Goal: Book appointment/travel/reservation

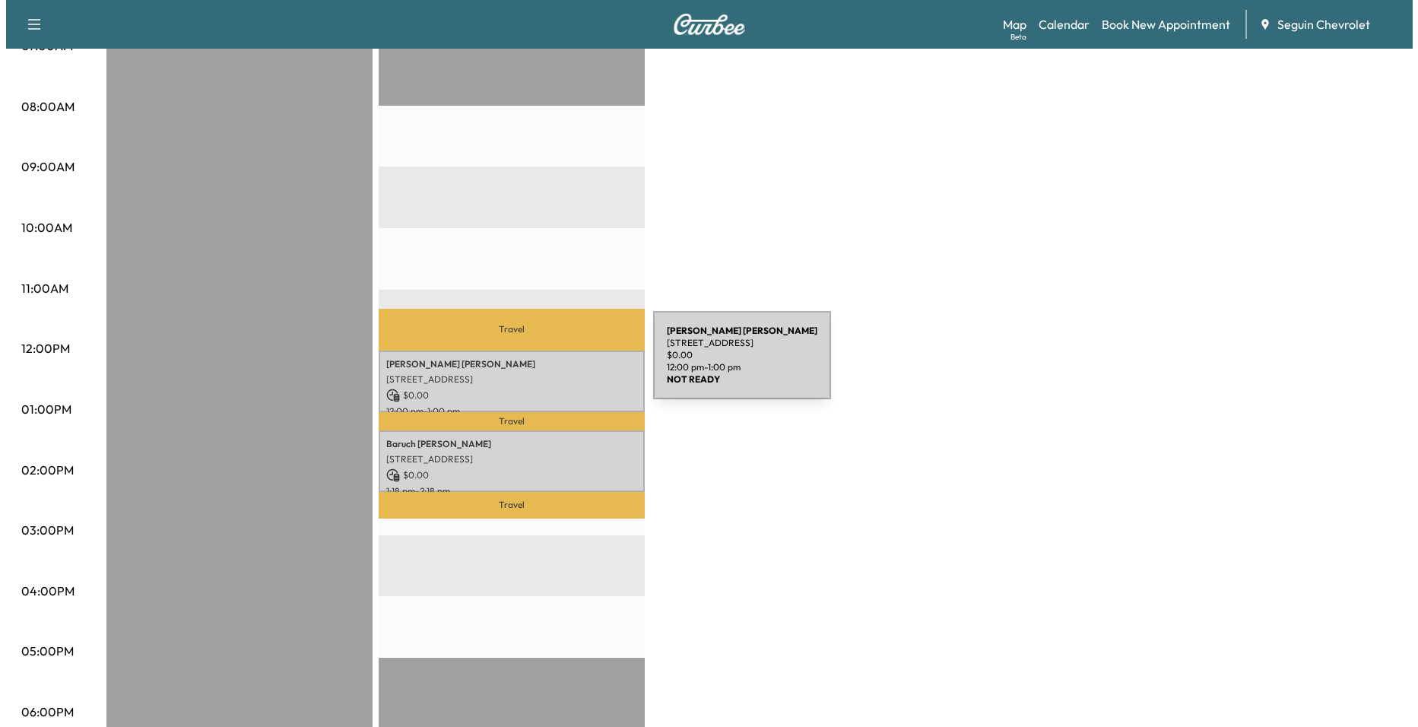
scroll to position [380, 0]
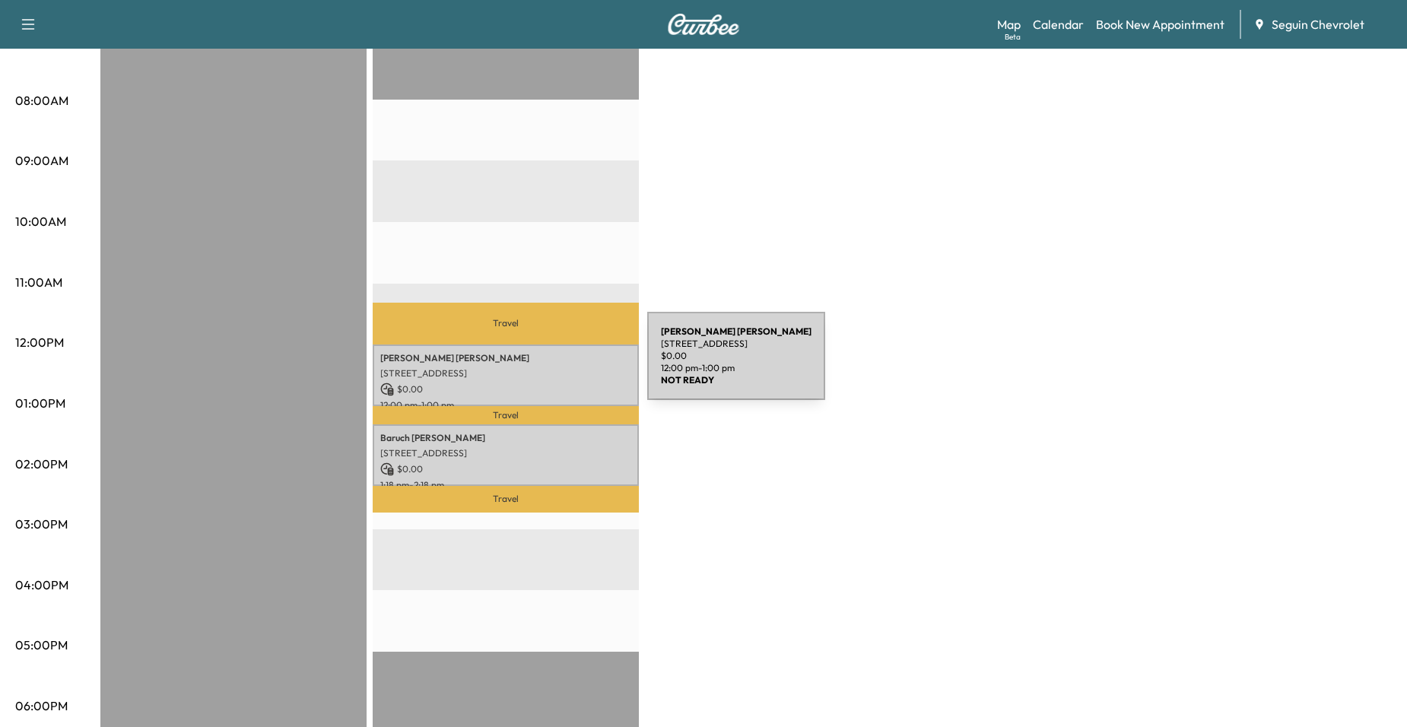
click at [533, 367] on p "[STREET_ADDRESS]" at bounding box center [505, 373] width 251 height 12
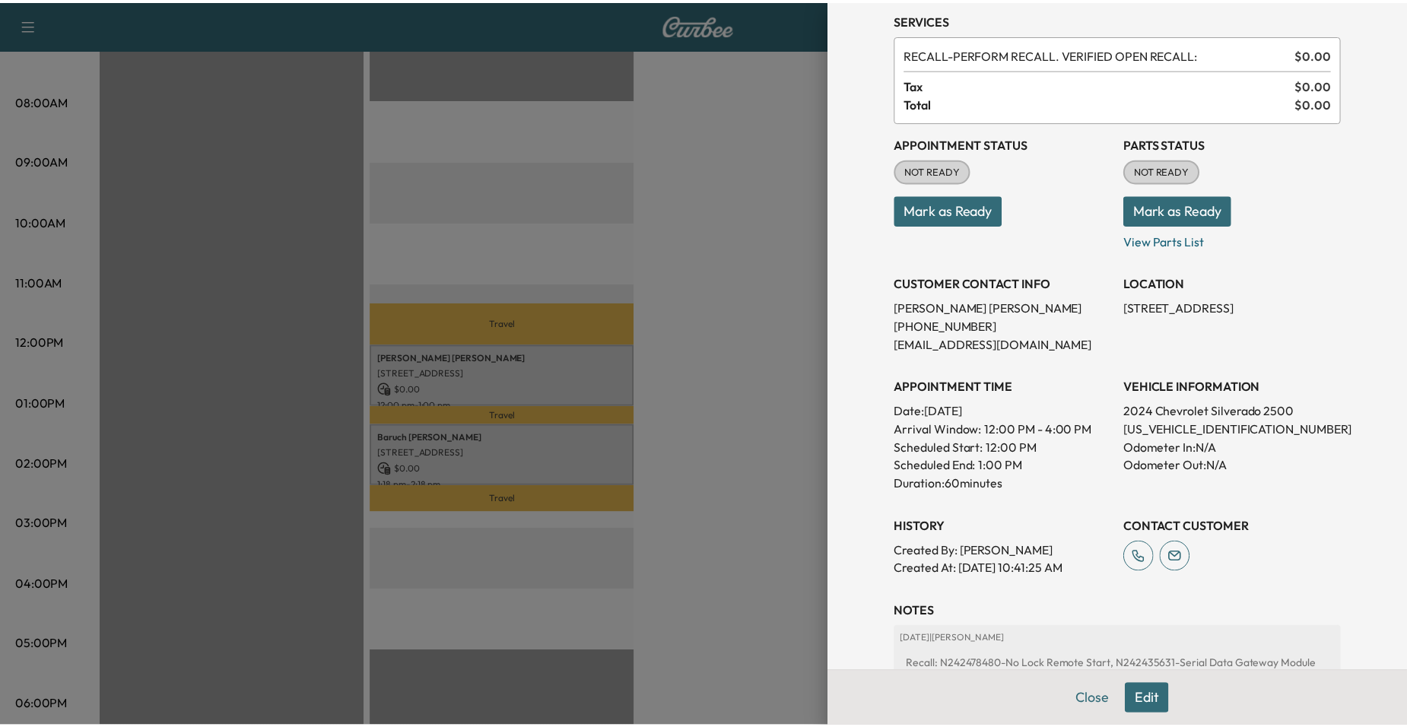
scroll to position [0, 0]
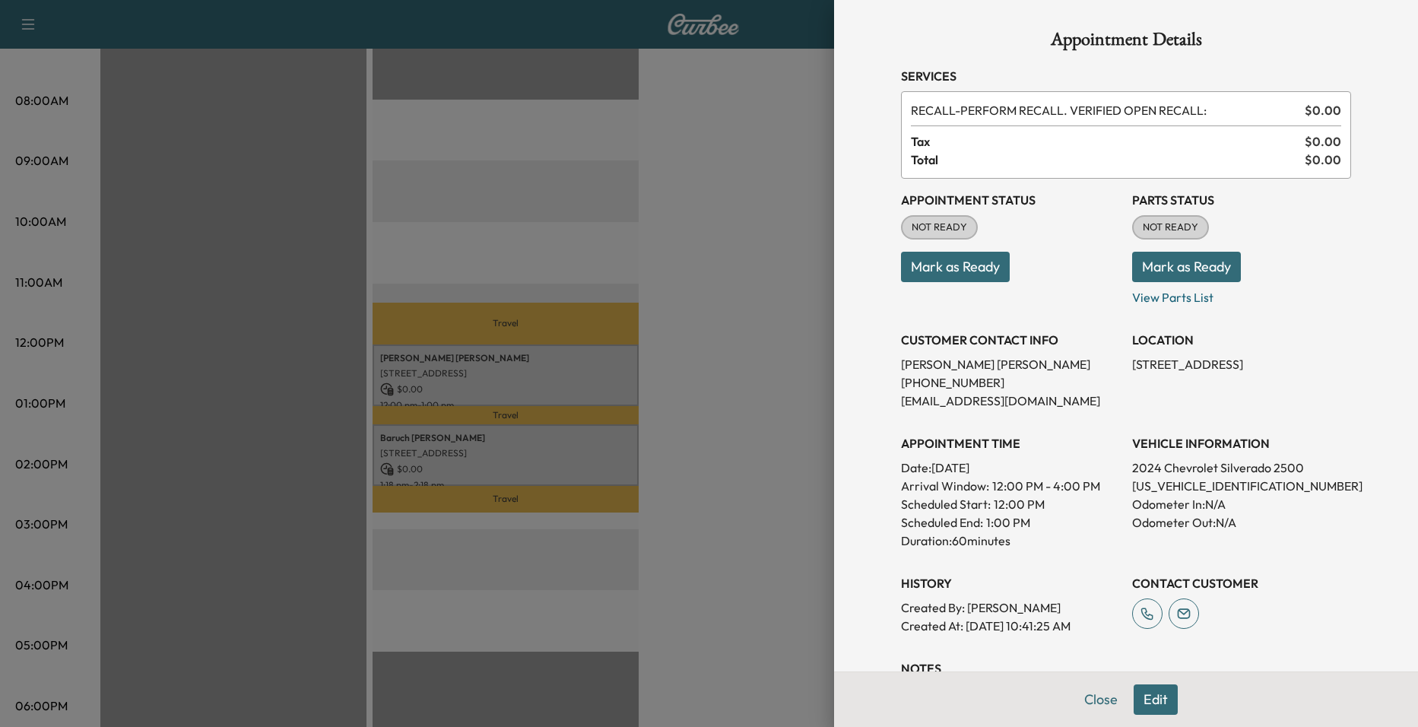
click at [807, 335] on div at bounding box center [709, 363] width 1418 height 727
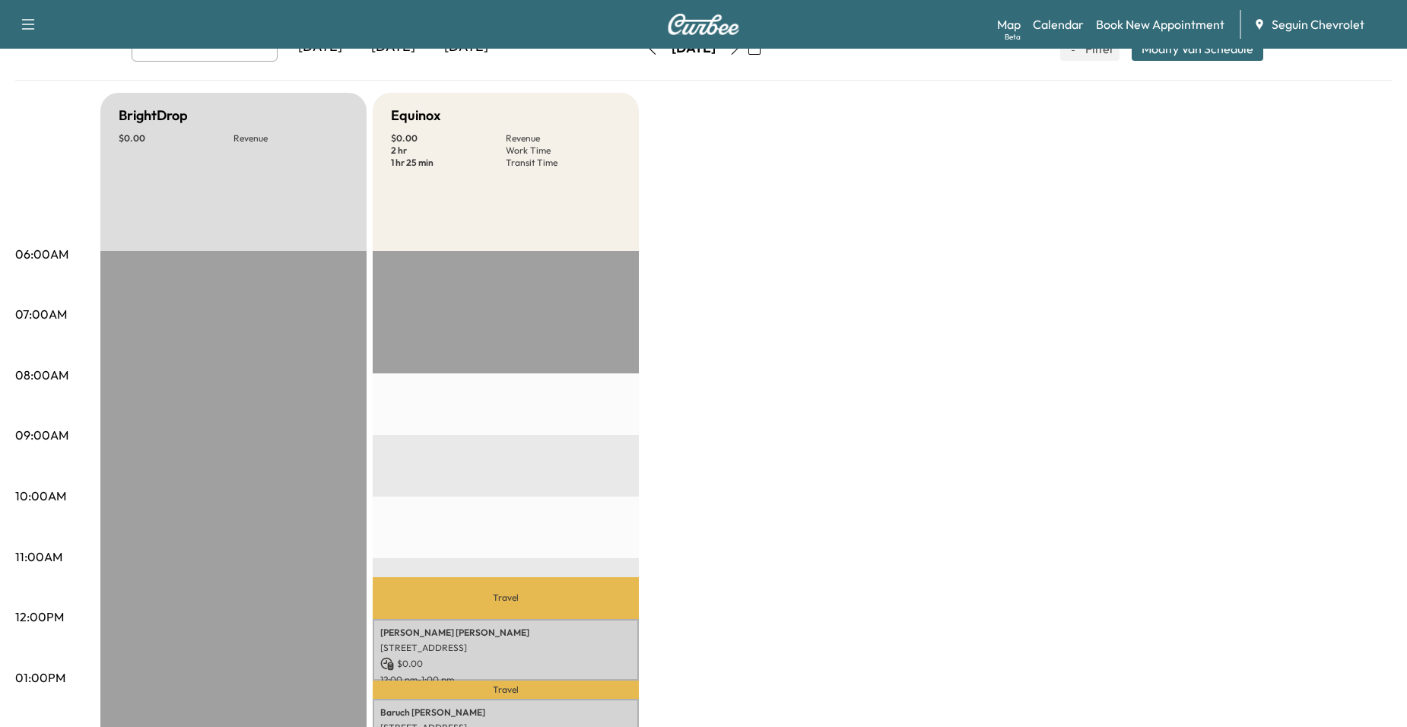
scroll to position [76, 0]
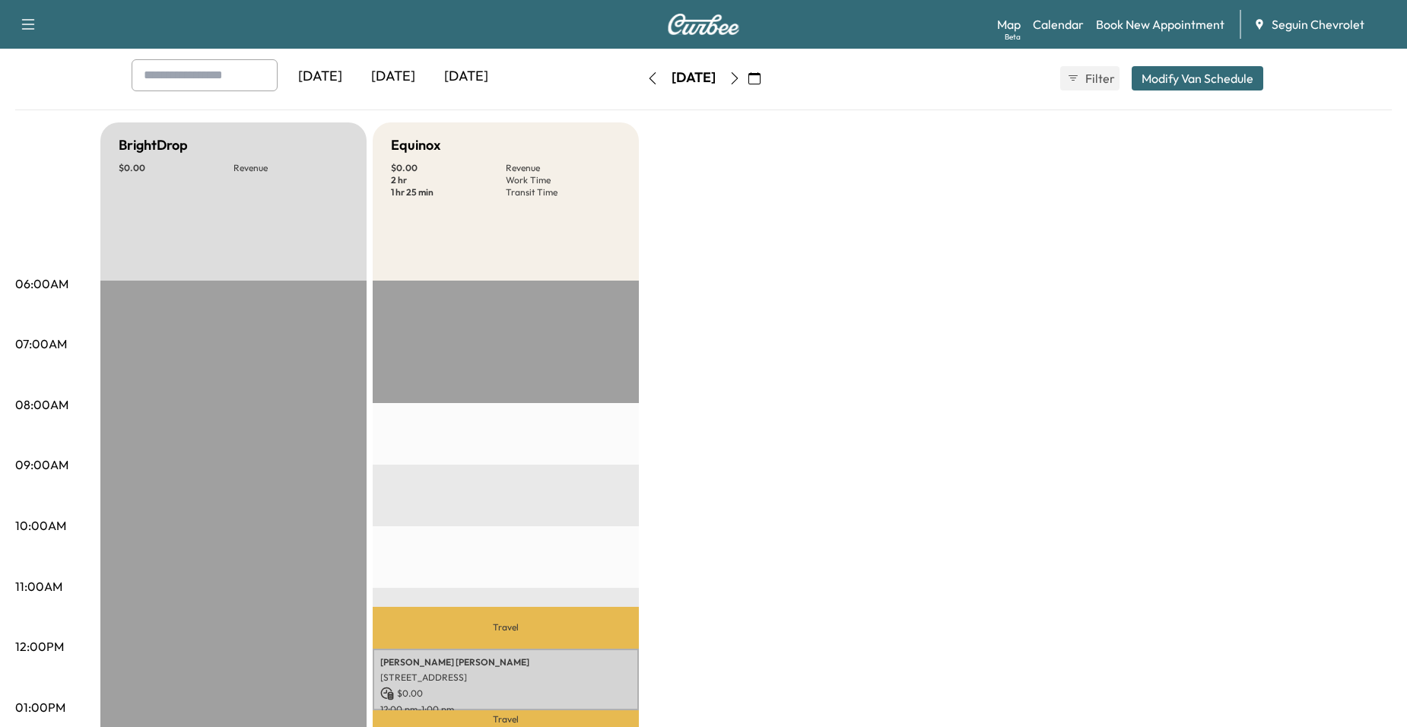
click at [760, 81] on icon "button" at bounding box center [754, 78] width 12 height 12
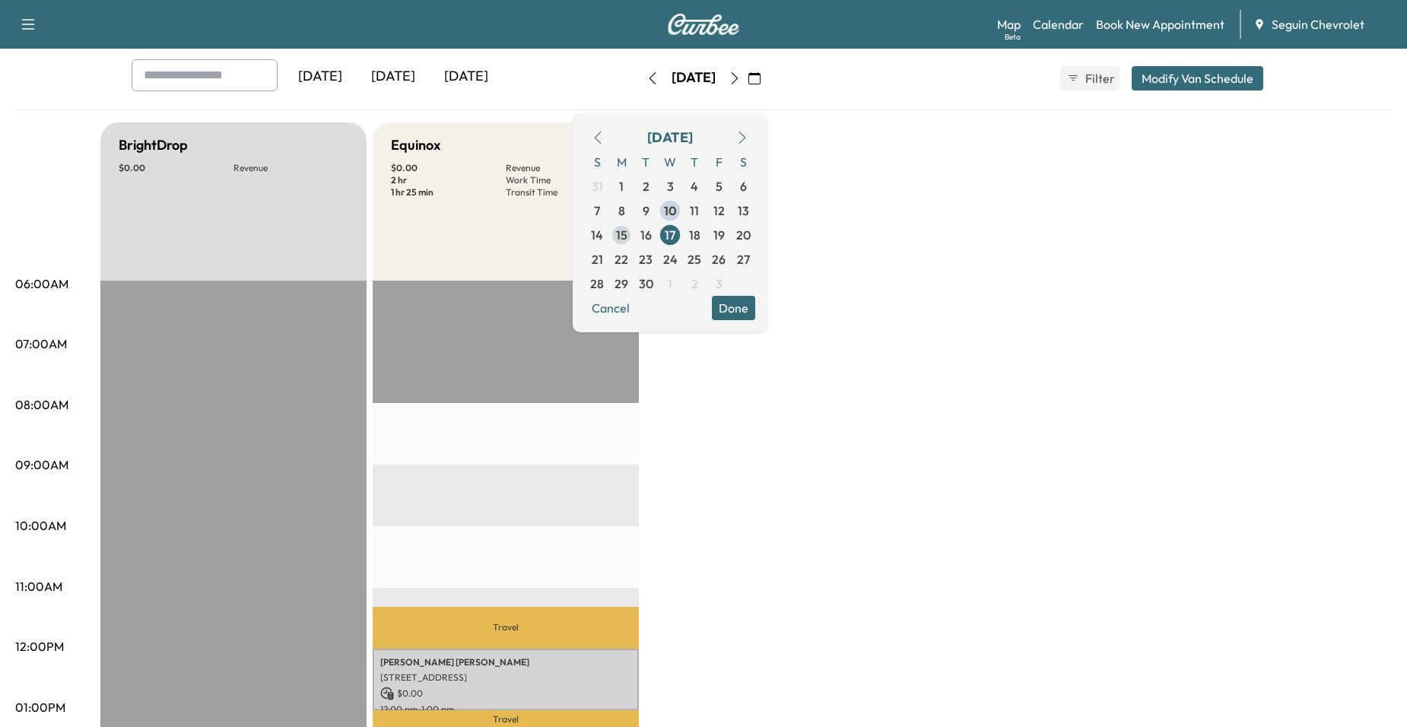
click at [633, 230] on span "15" at bounding box center [621, 235] width 24 height 24
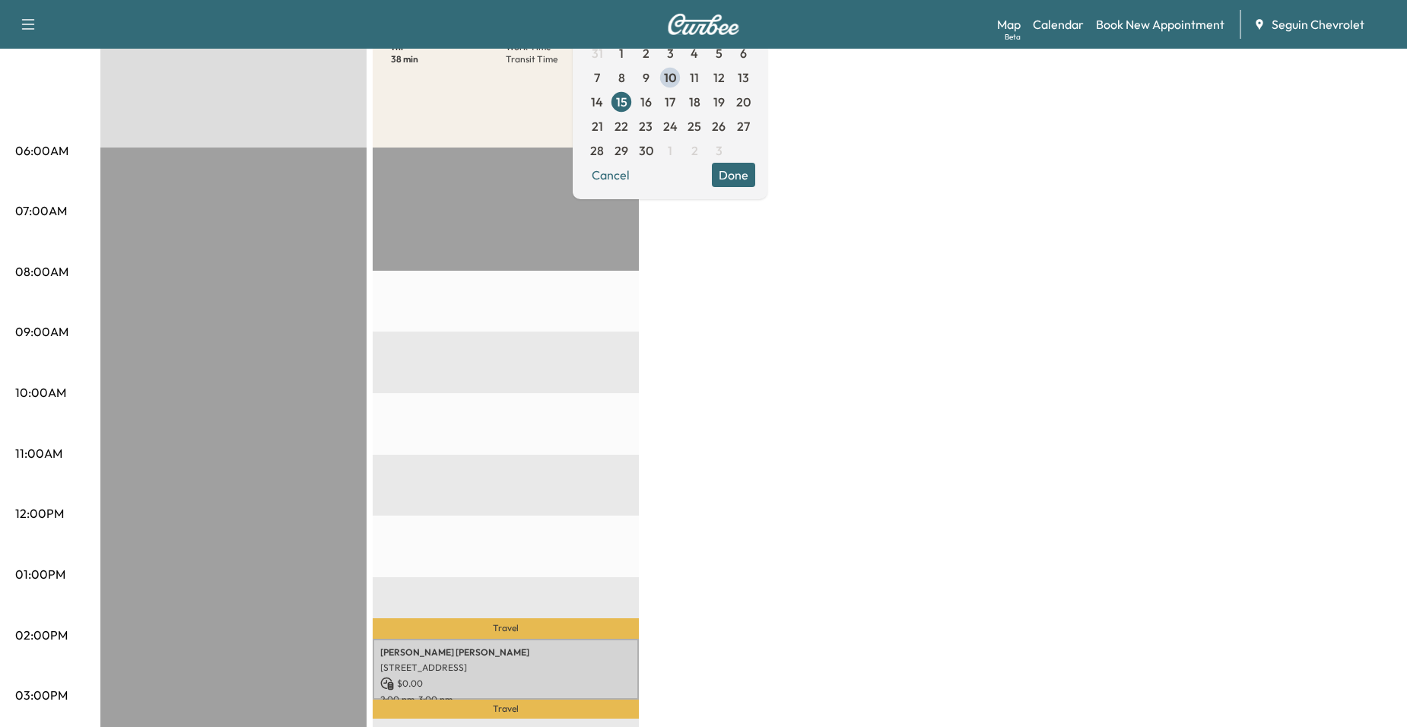
scroll to position [228, 0]
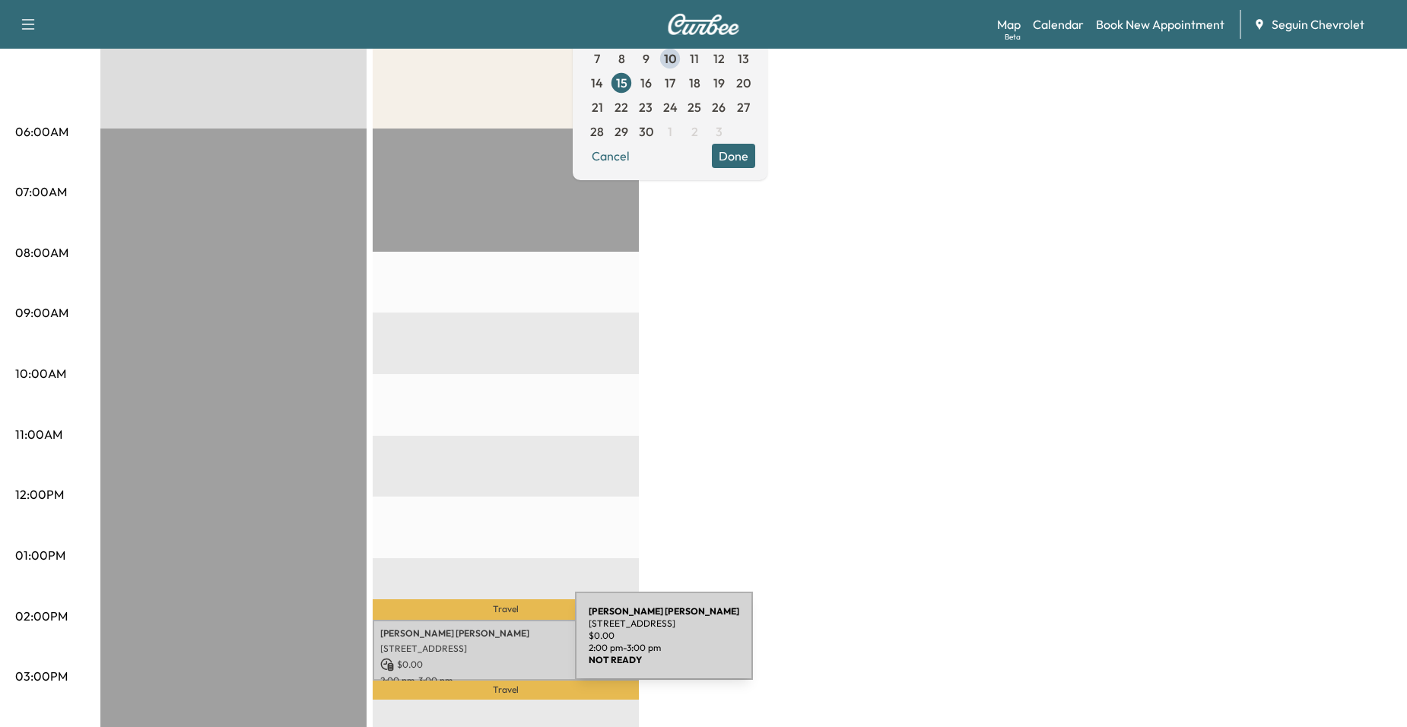
click at [461, 645] on p "[STREET_ADDRESS]" at bounding box center [505, 649] width 251 height 12
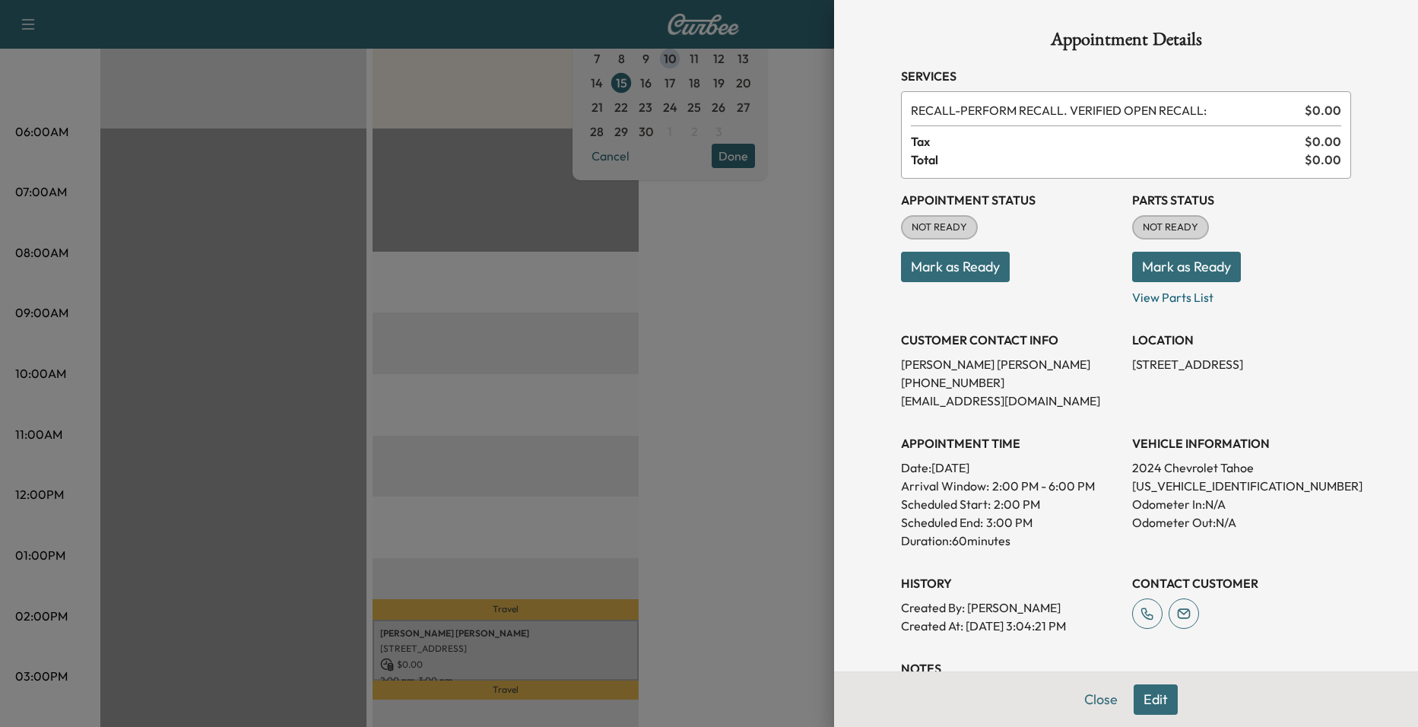
click at [503, 500] on div at bounding box center [709, 363] width 1418 height 727
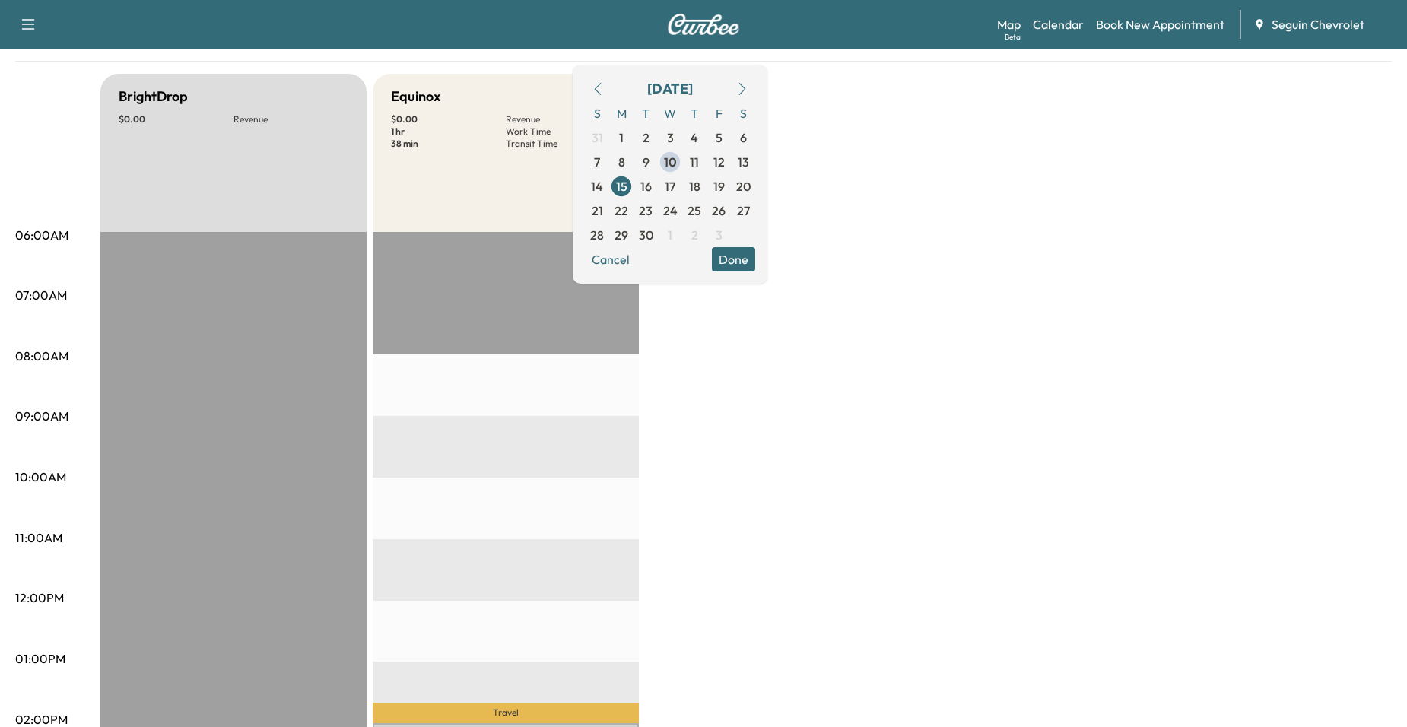
scroll to position [0, 0]
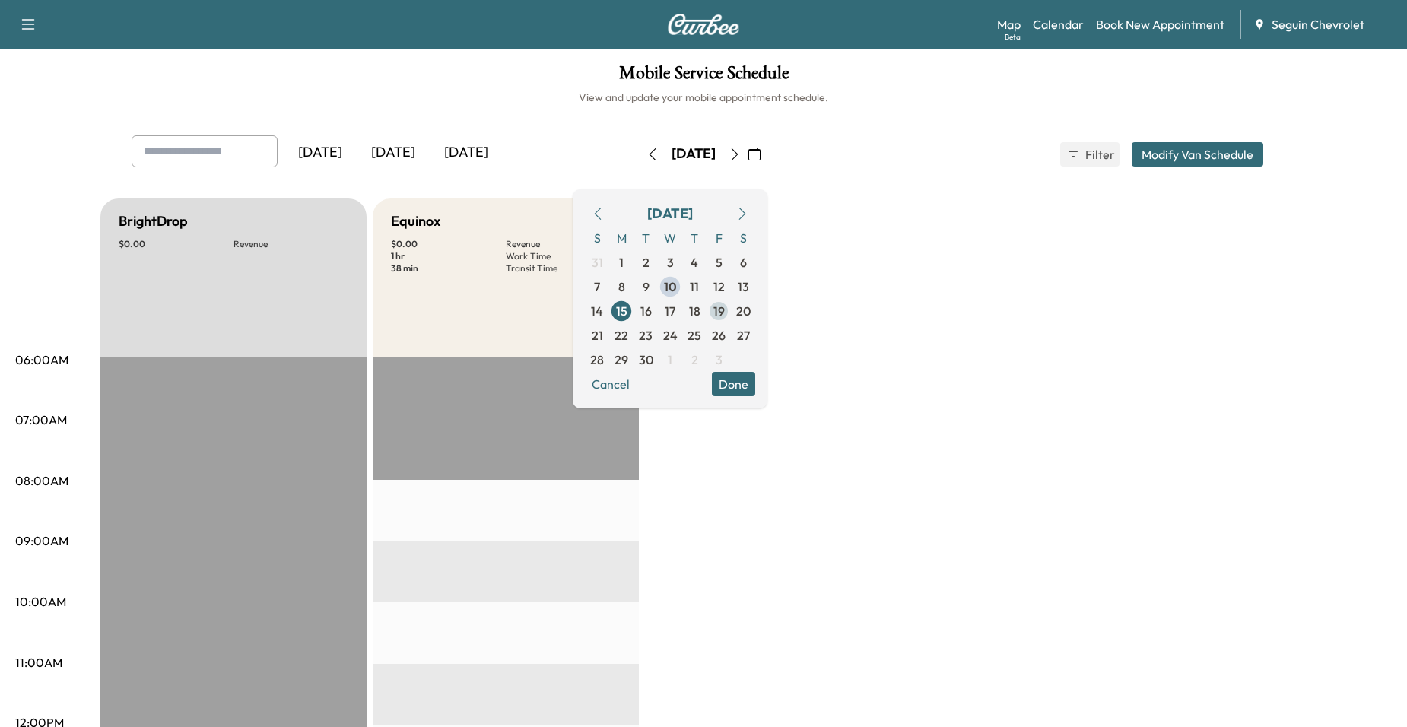
click at [731, 313] on span "19" at bounding box center [718, 311] width 24 height 24
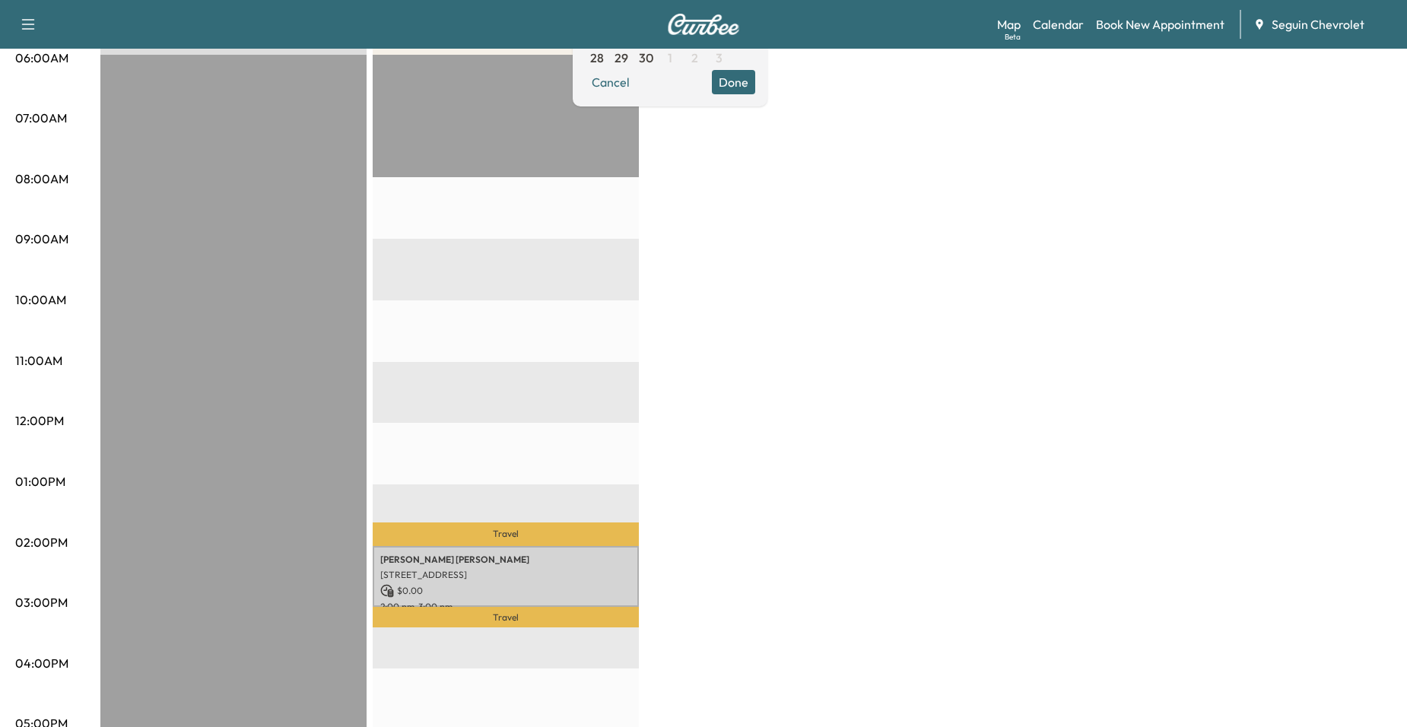
scroll to position [304, 0]
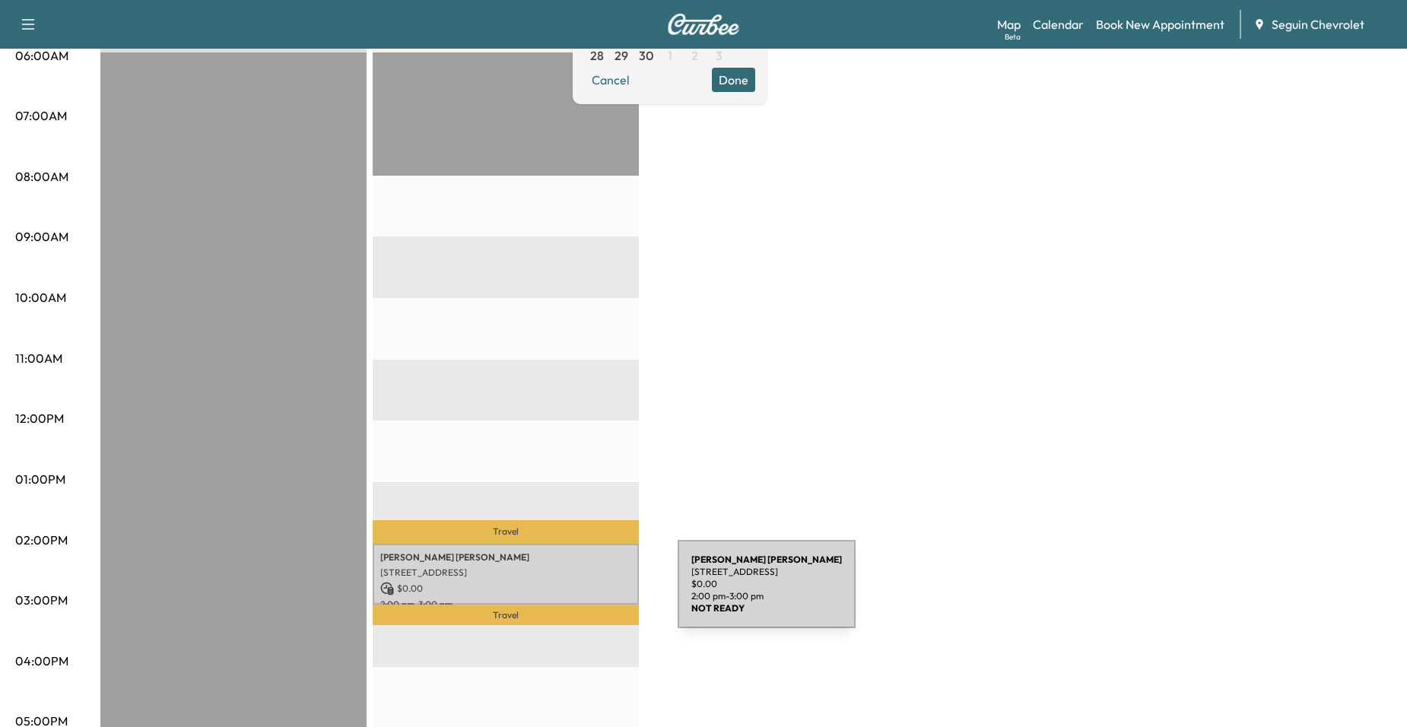
click at [563, 598] on p "2:00 pm - 3:00 pm" at bounding box center [505, 604] width 251 height 12
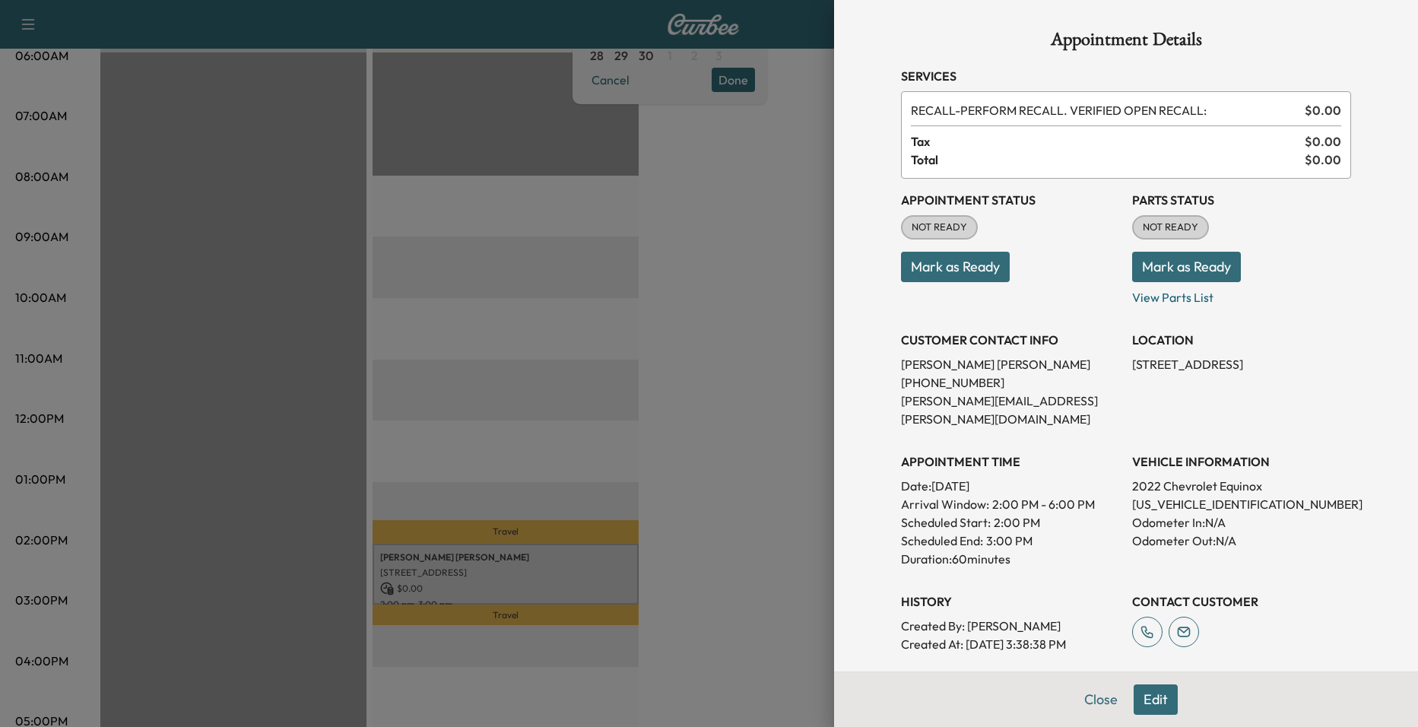
click at [560, 455] on div at bounding box center [709, 363] width 1418 height 727
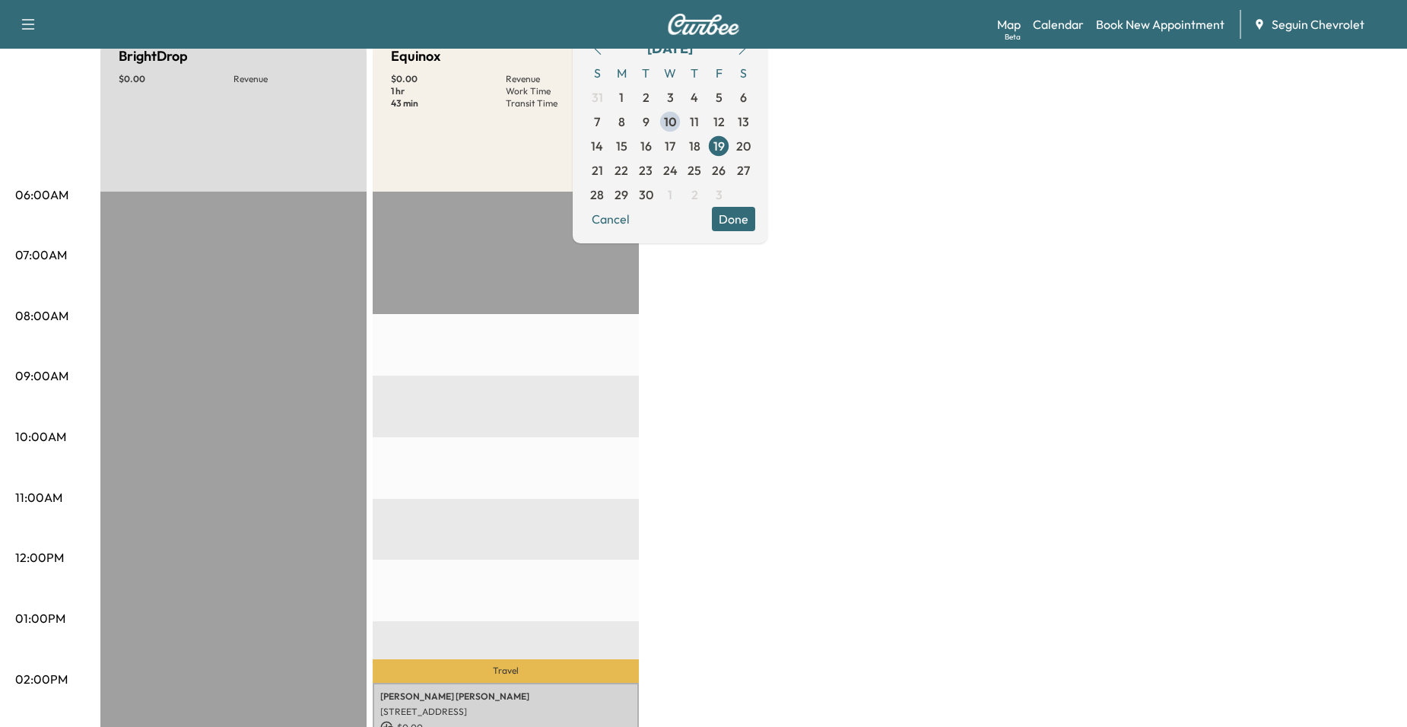
scroll to position [152, 0]
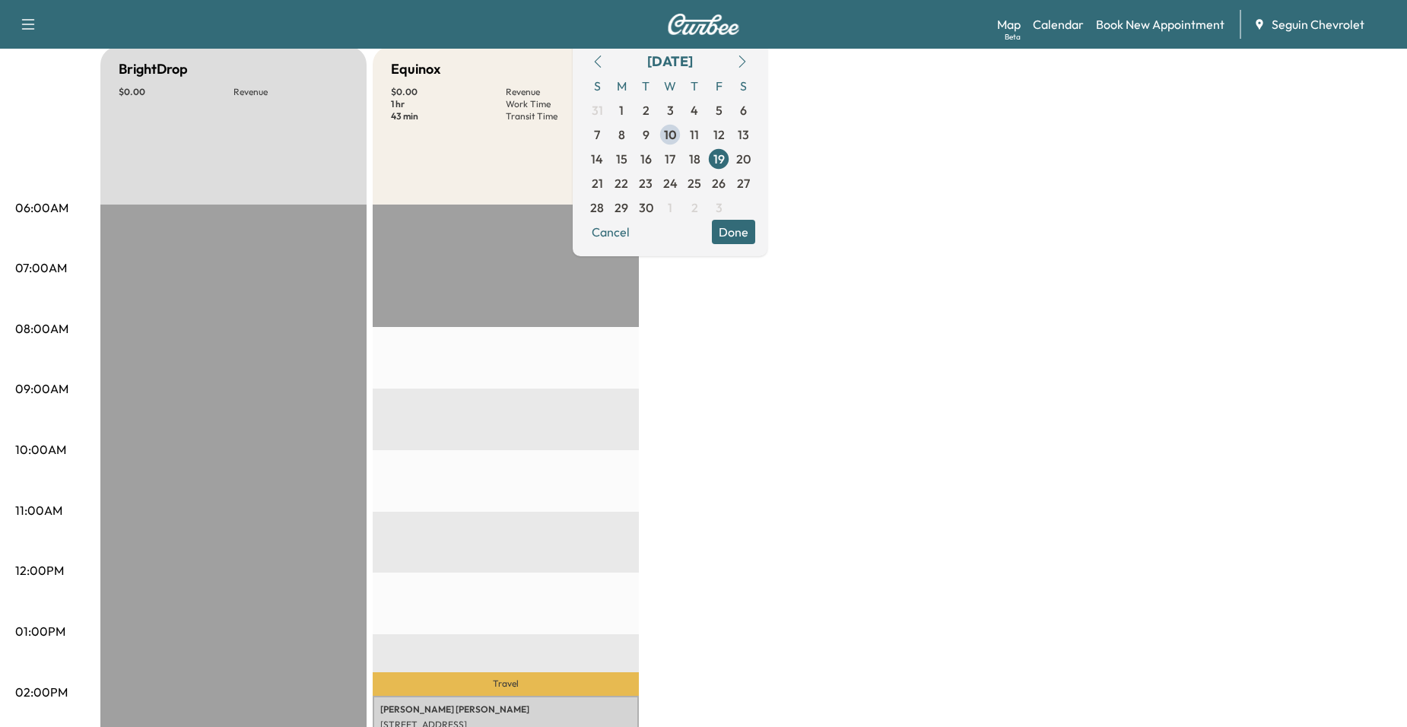
click at [438, 522] on div "Travel Jose Granados Jimenez 284 Global Dr, New Braunfels, TX 78130, USA $ 0.00…" at bounding box center [506, 696] width 266 height 982
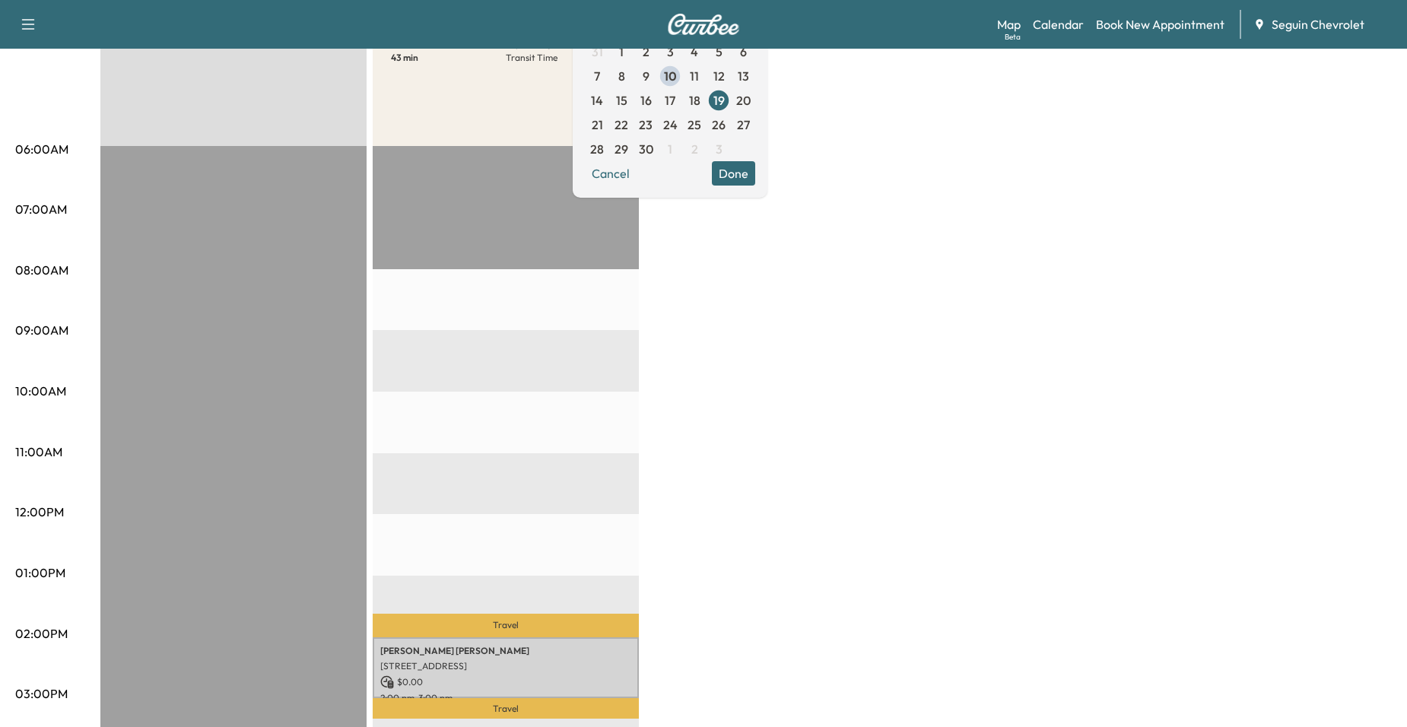
scroll to position [0, 0]
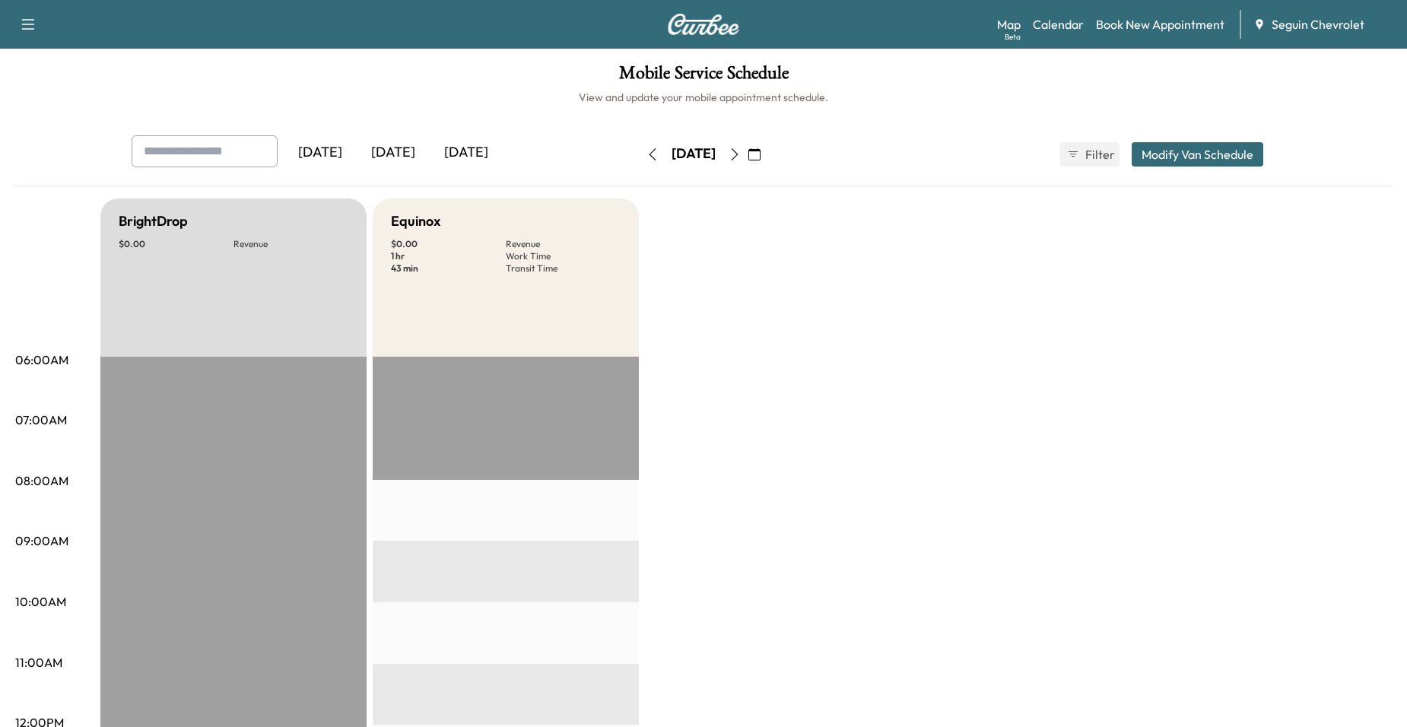
click at [767, 151] on button "button" at bounding box center [754, 154] width 26 height 24
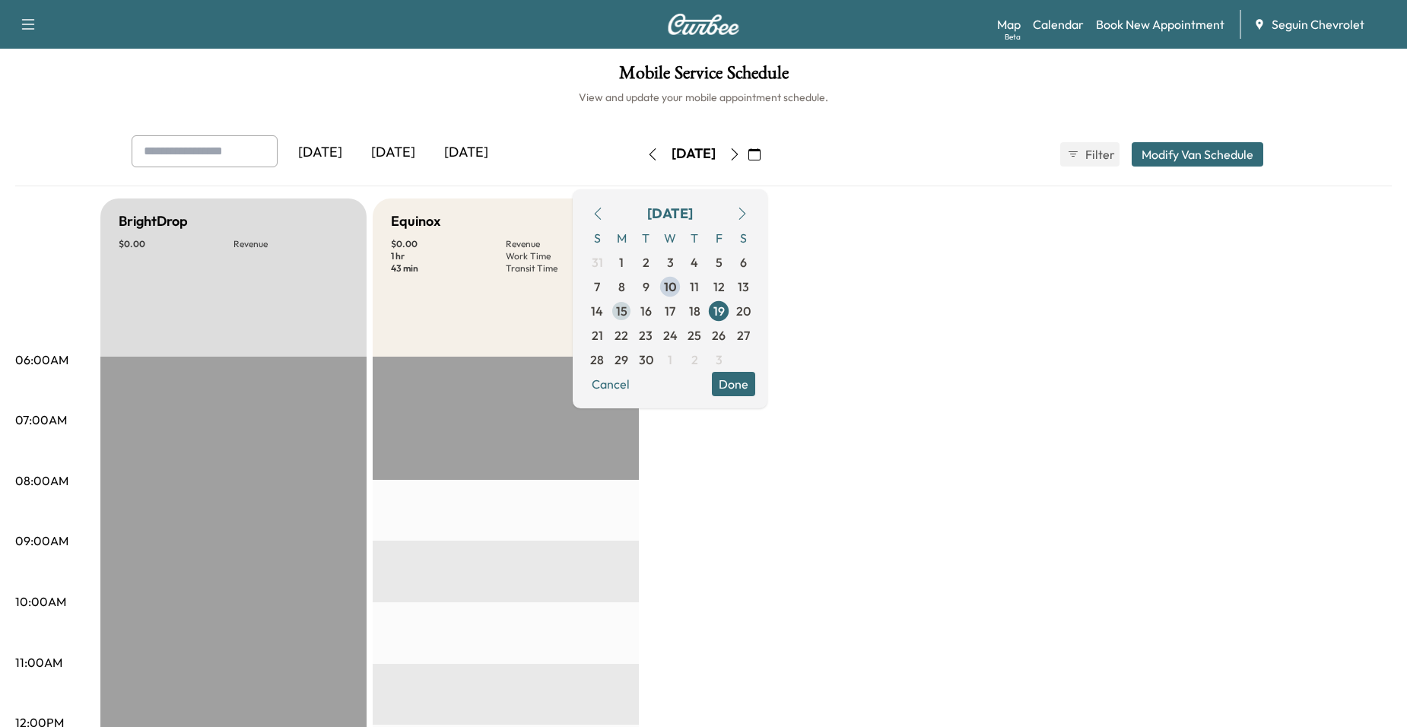
click at [633, 314] on span "15" at bounding box center [621, 311] width 24 height 24
click at [658, 320] on span "16" at bounding box center [645, 311] width 24 height 24
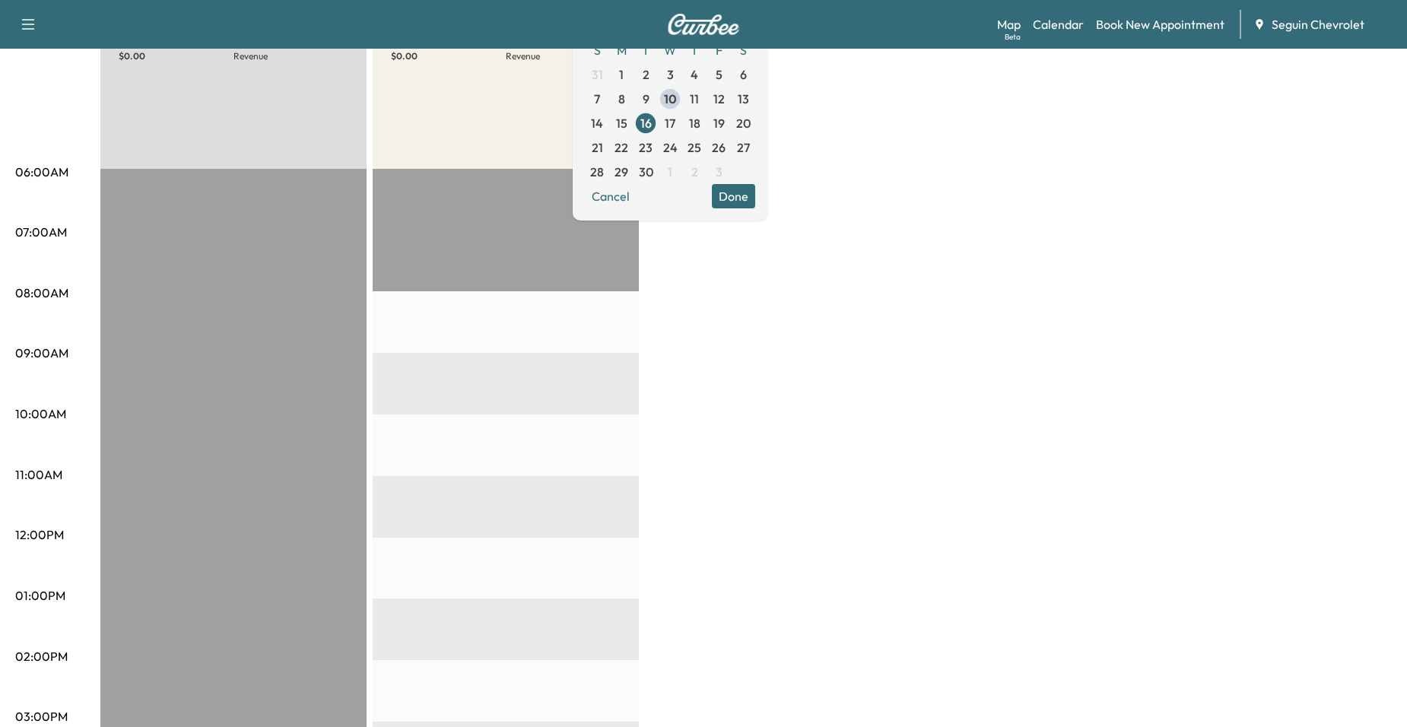
scroll to position [152, 0]
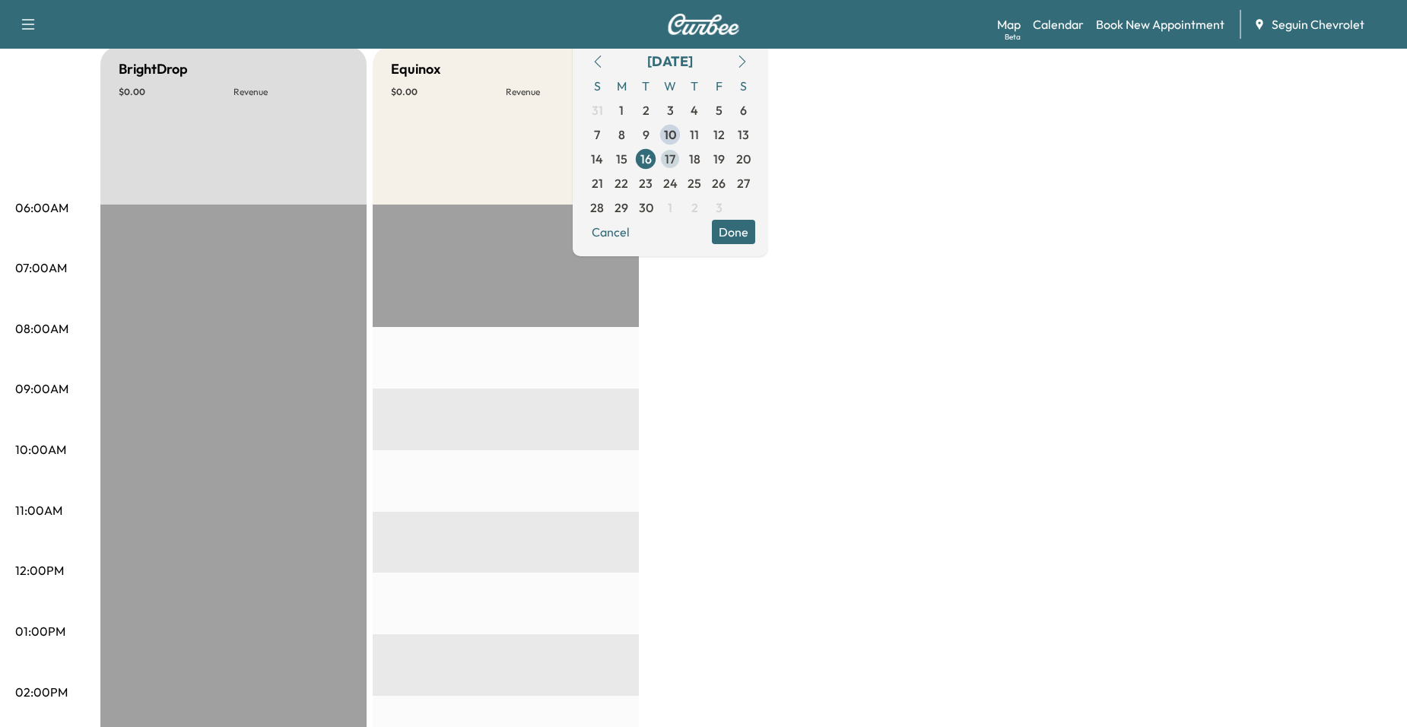
click at [682, 160] on span "17" at bounding box center [670, 159] width 24 height 24
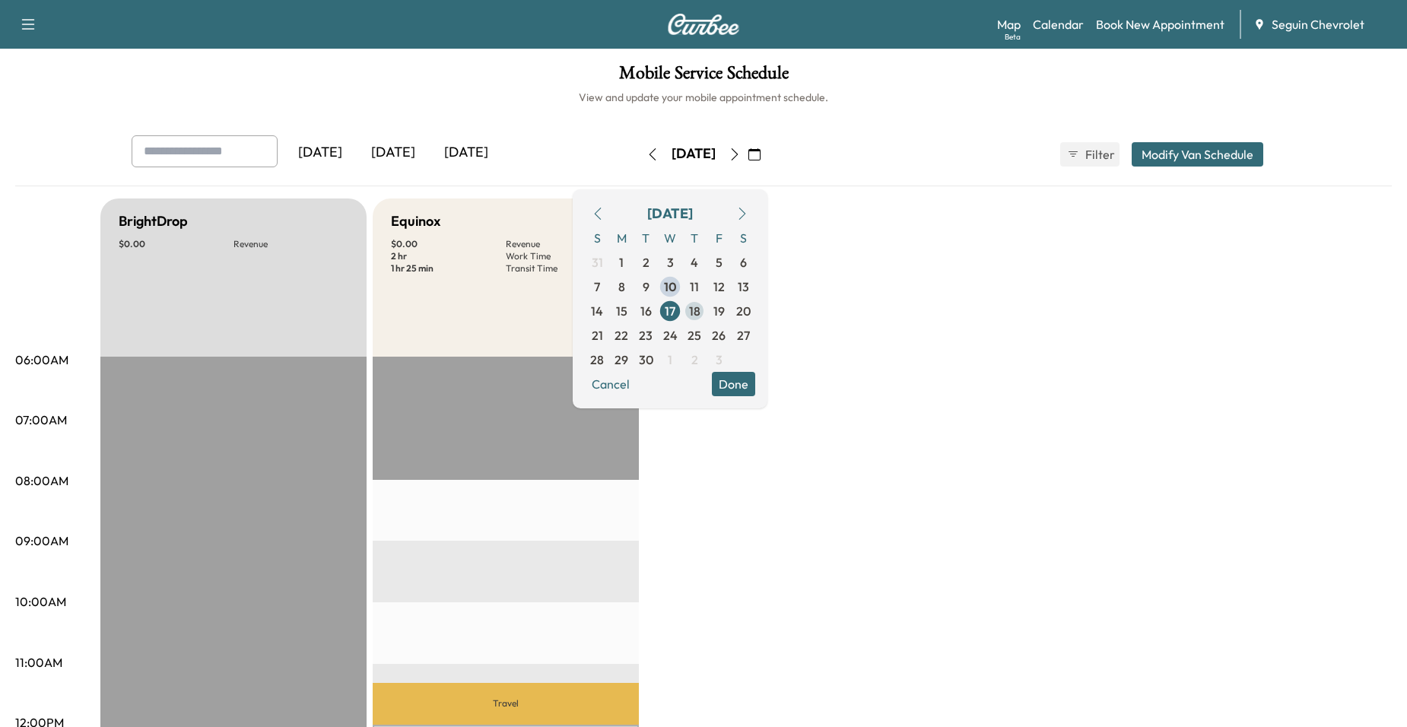
click at [706, 312] on span "18" at bounding box center [694, 311] width 24 height 24
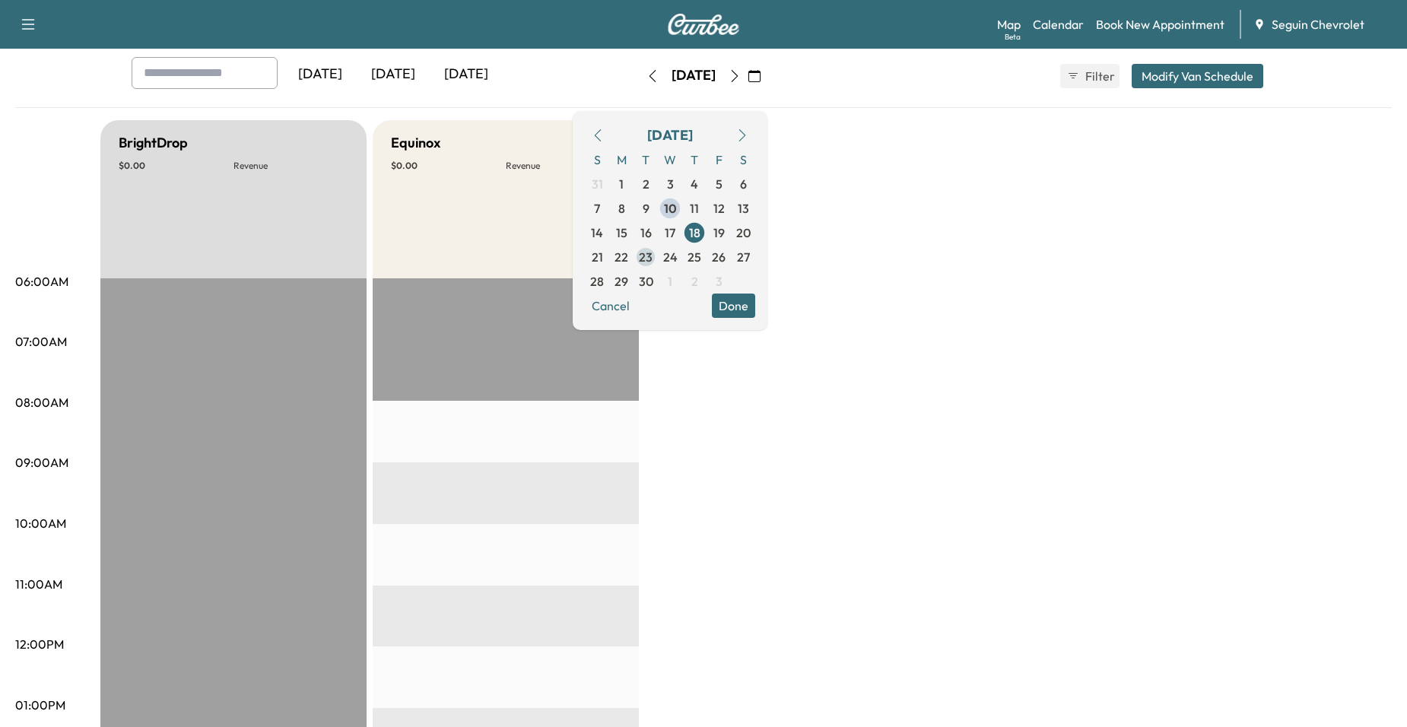
scroll to position [76, 0]
click at [731, 236] on span "19" at bounding box center [718, 235] width 24 height 24
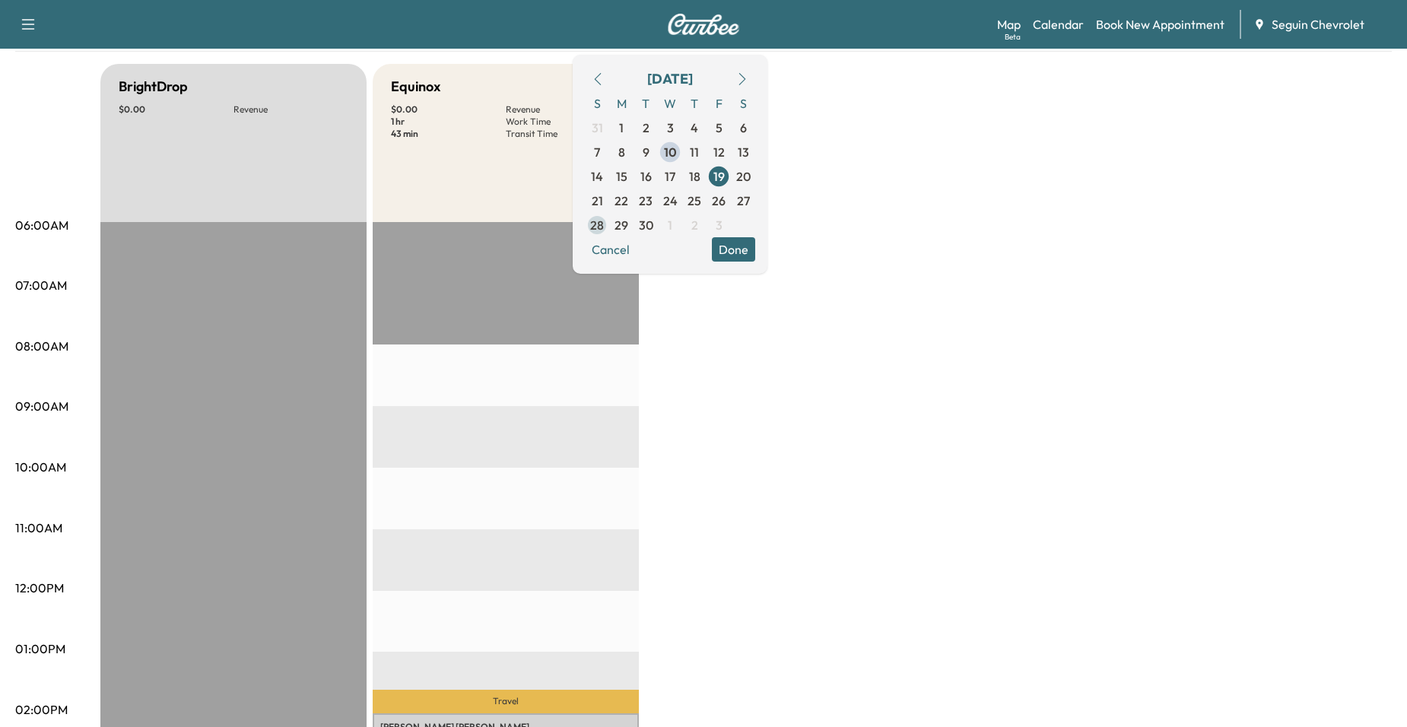
scroll to position [76, 0]
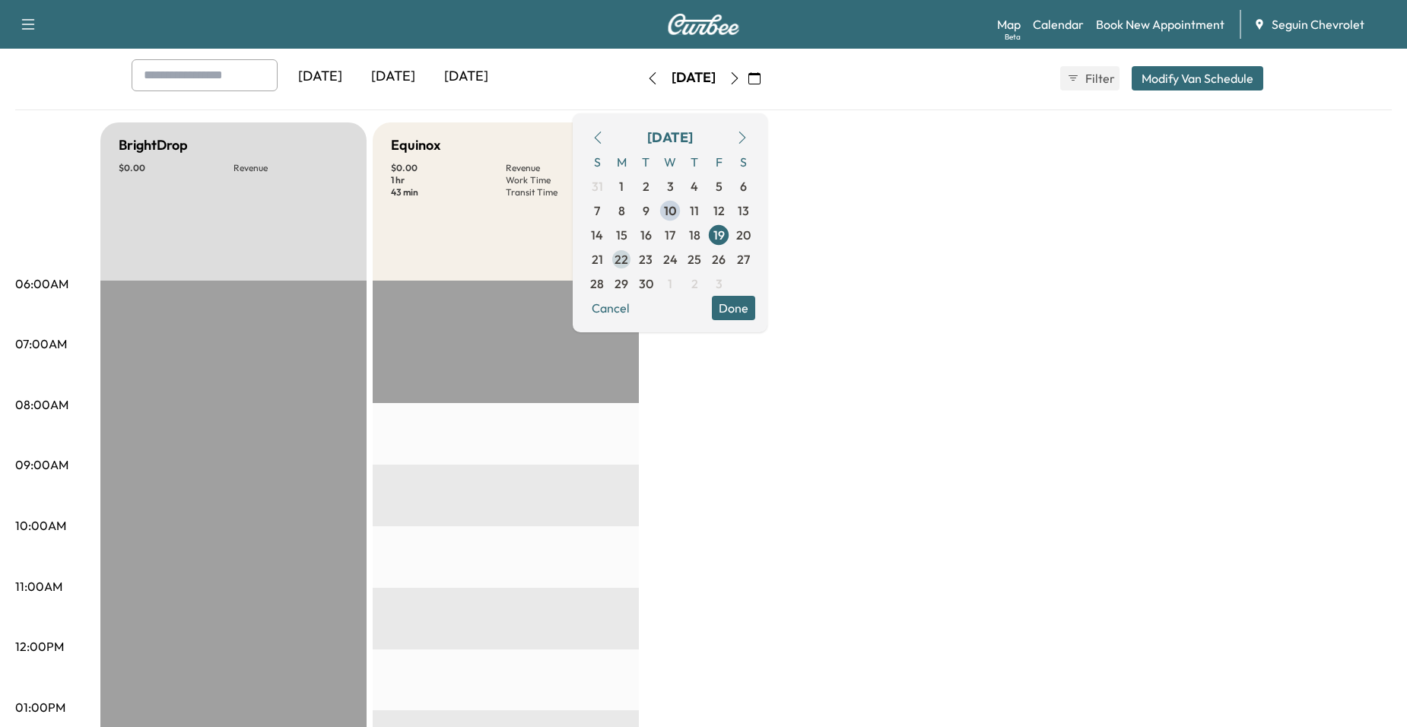
click at [633, 259] on span "22" at bounding box center [621, 259] width 24 height 24
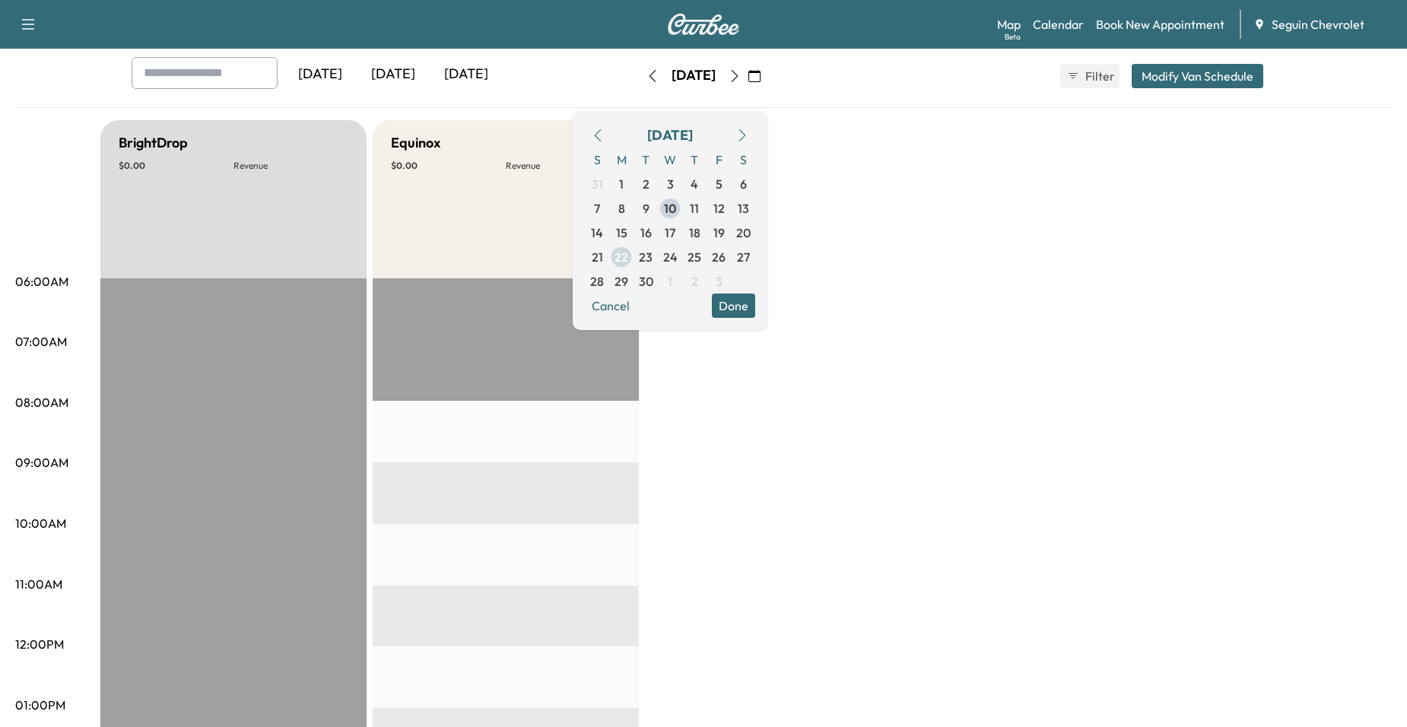
scroll to position [76, 0]
click at [627, 243] on span "15" at bounding box center [621, 235] width 11 height 18
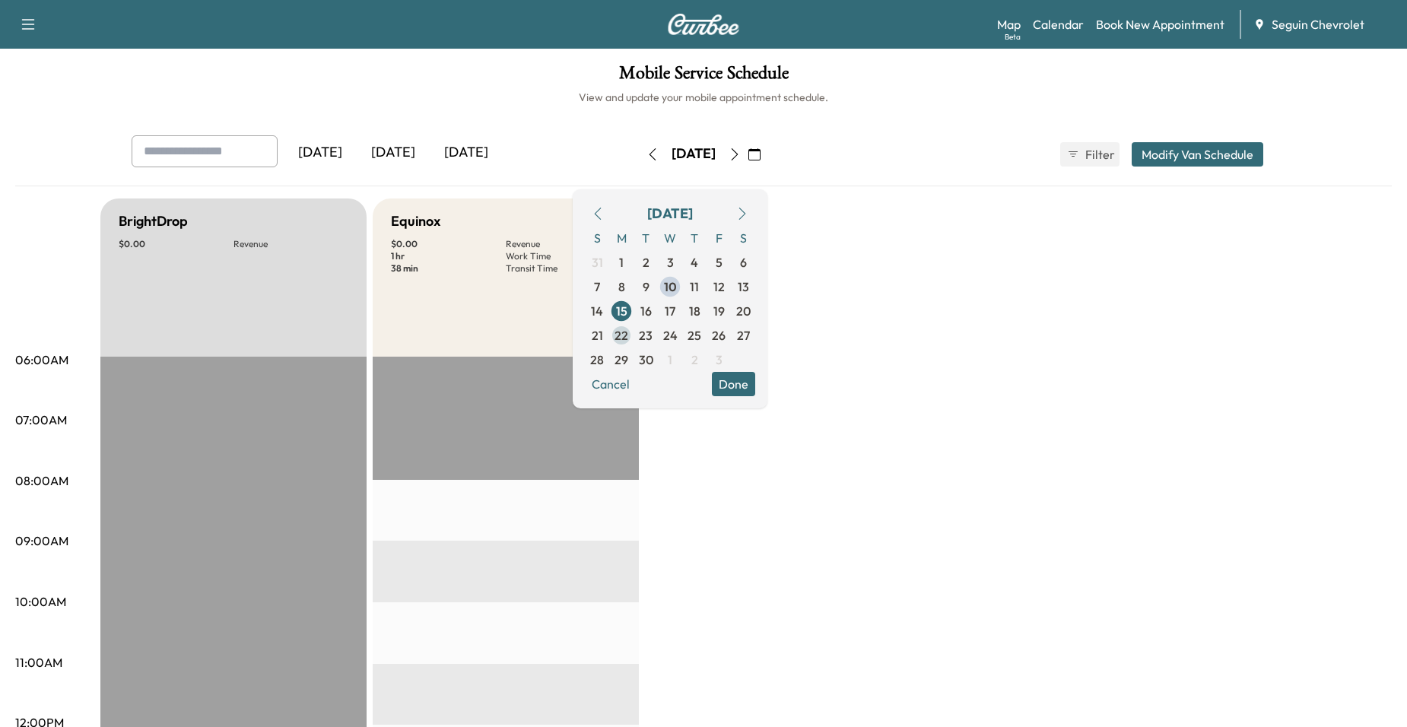
click at [628, 335] on span "22" at bounding box center [621, 335] width 14 height 18
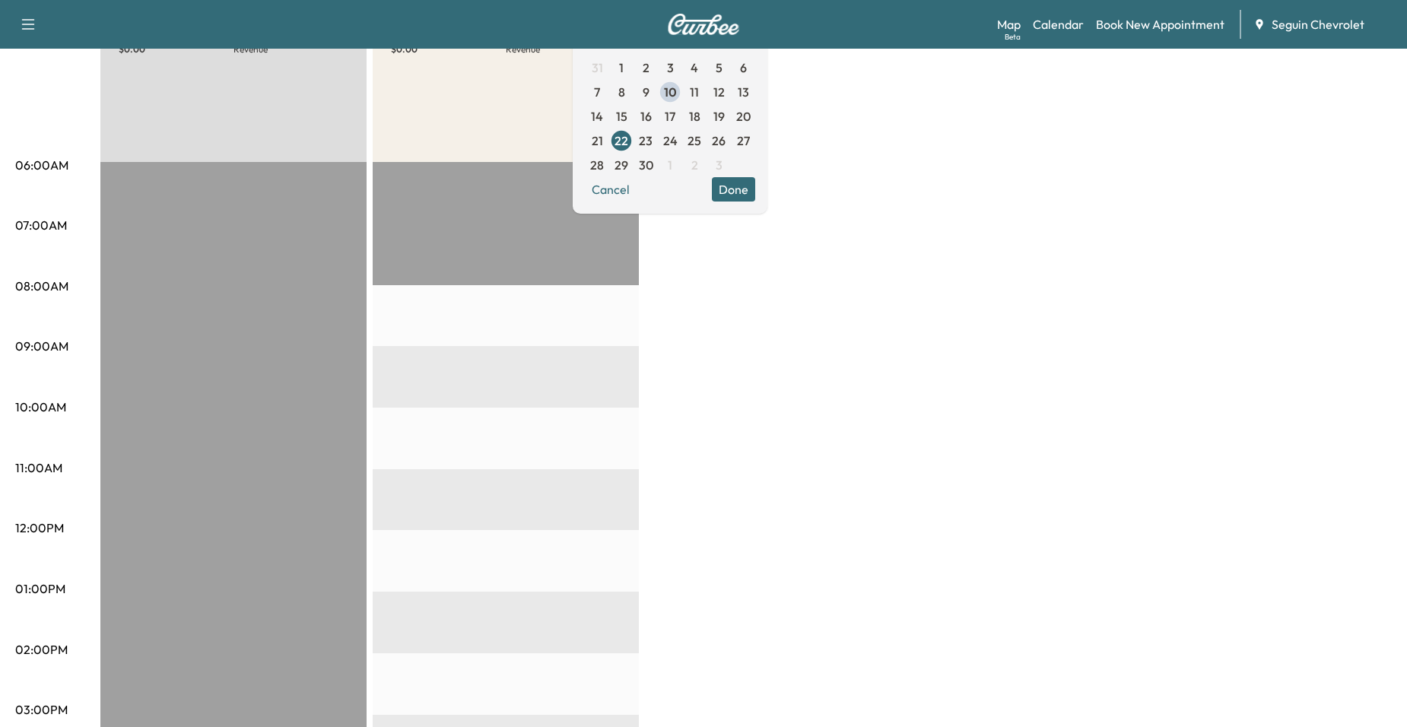
scroll to position [152, 0]
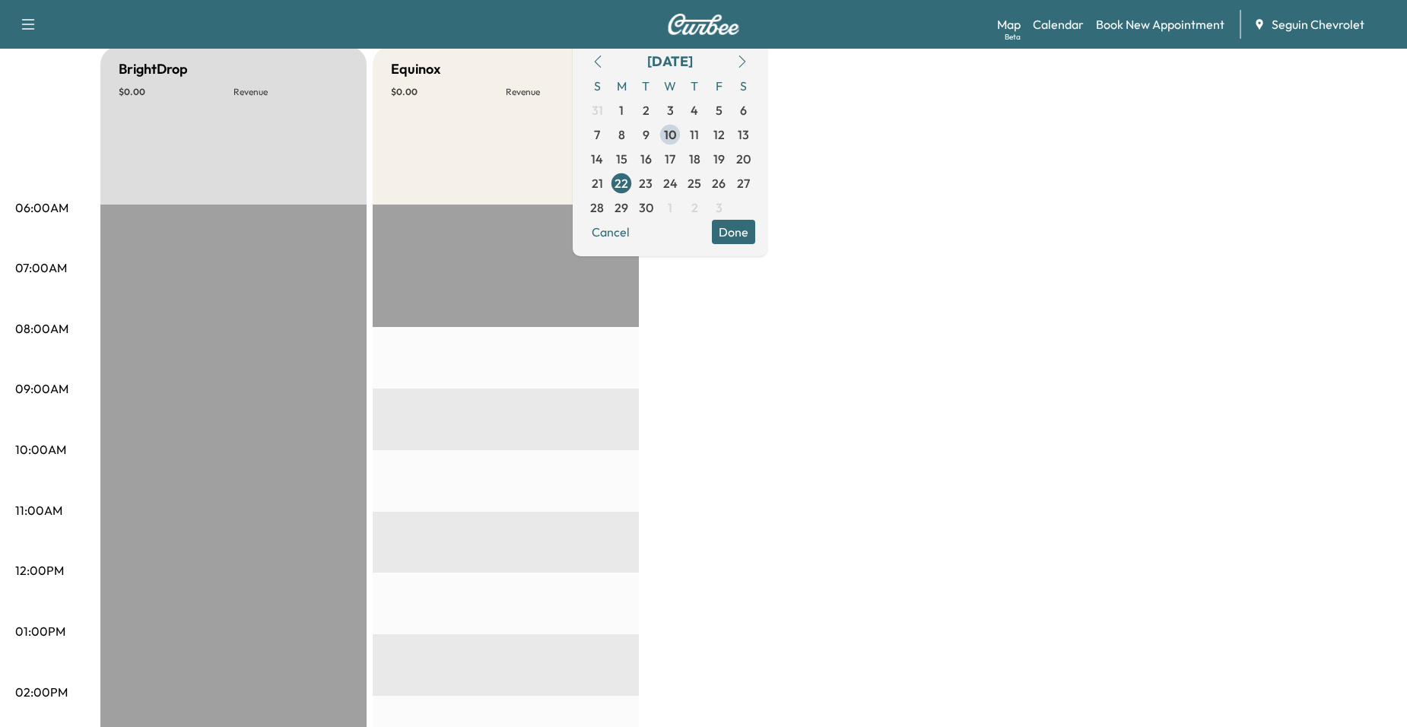
click at [652, 186] on span "23" at bounding box center [646, 183] width 14 height 18
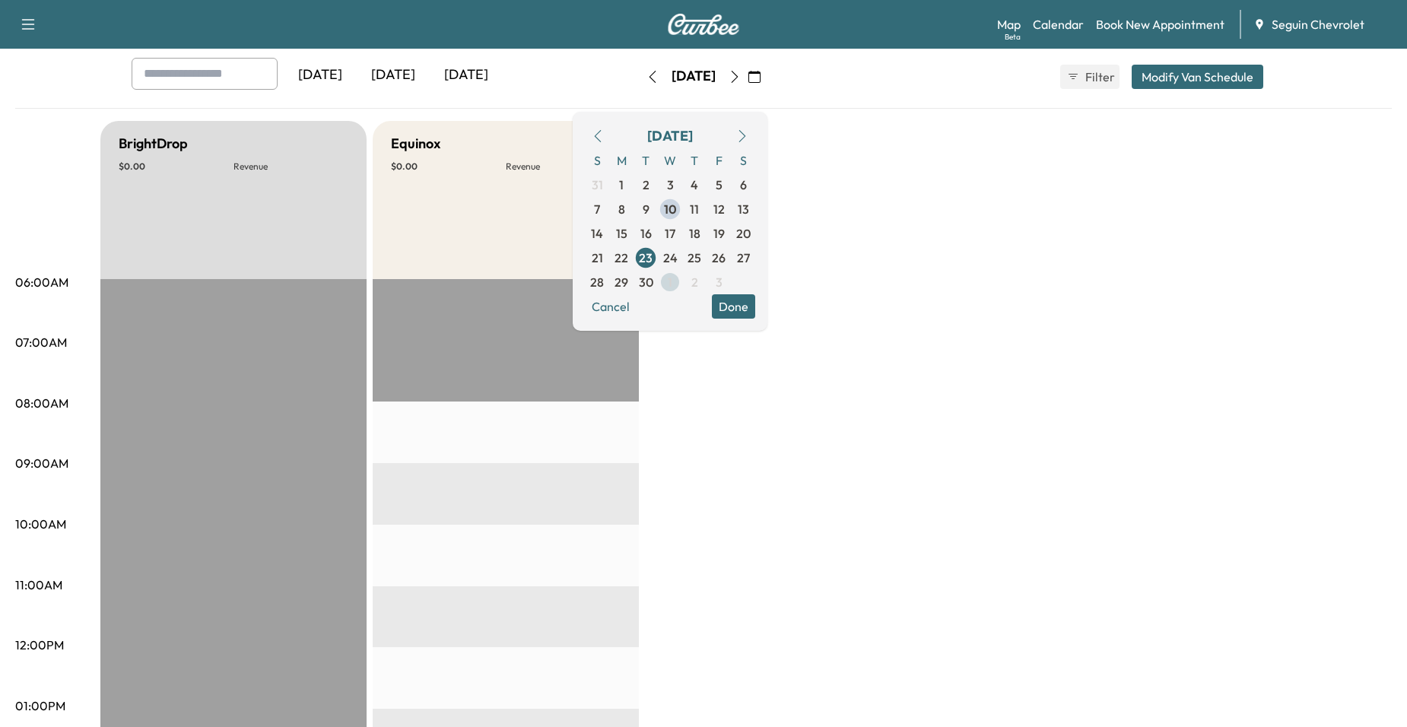
scroll to position [76, 0]
drag, startPoint x: 728, startPoint y: 260, endPoint x: 719, endPoint y: 259, distance: 9.2
click at [719, 259] on div "S M T W T F S 31 1 2 3 4 5 6 7 8 9 10 11 12 13 14 15 16 17 18 19 20 21 22 23 24…" at bounding box center [670, 223] width 170 height 146
click at [678, 259] on span "24" at bounding box center [670, 259] width 14 height 18
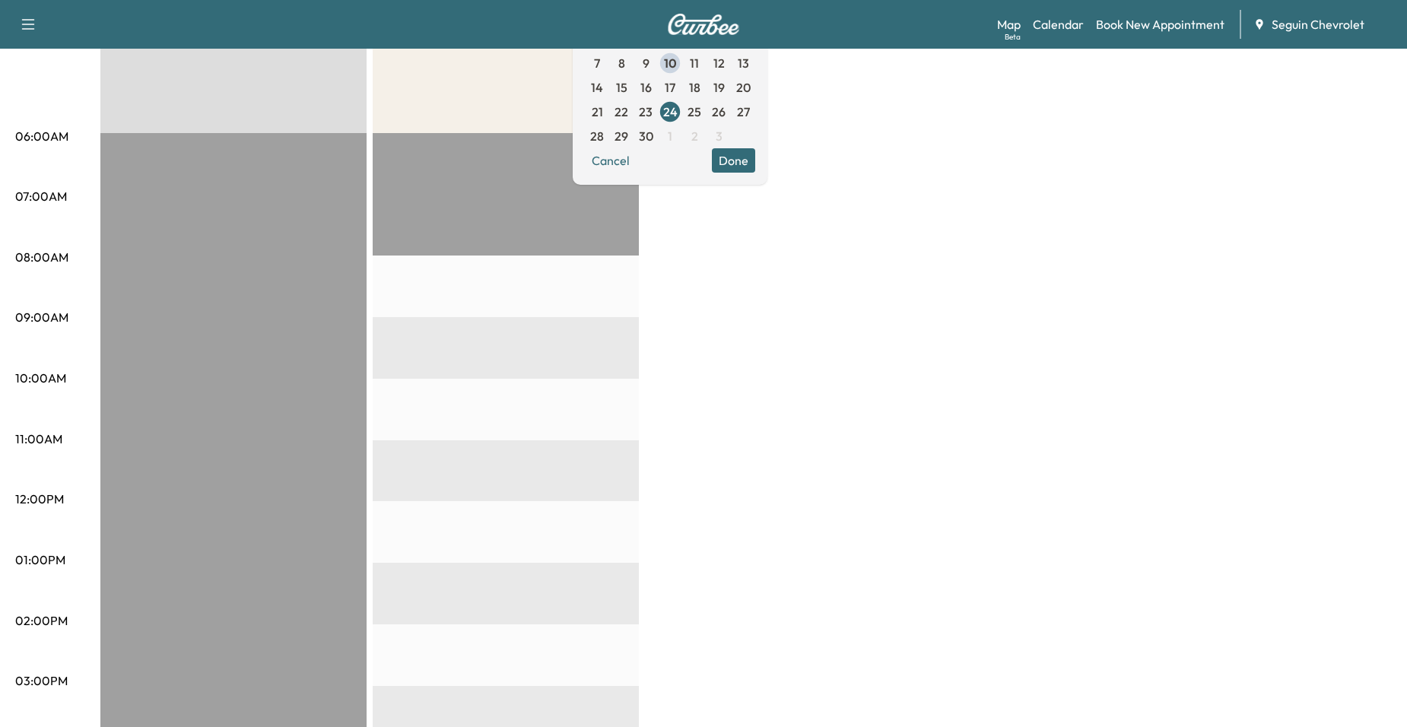
scroll to position [456, 0]
